Goal: Task Accomplishment & Management: Use online tool/utility

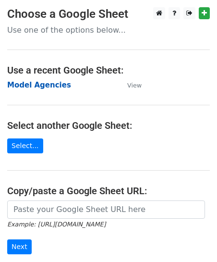
click at [37, 86] on strong "Model Agencies" at bounding box center [39, 85] width 64 height 9
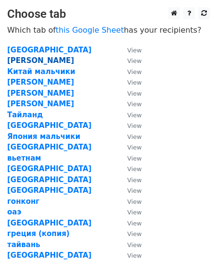
click at [26, 61] on strong "[PERSON_NAME]" at bounding box center [40, 60] width 67 height 9
